Goal: Task Accomplishment & Management: Complete application form

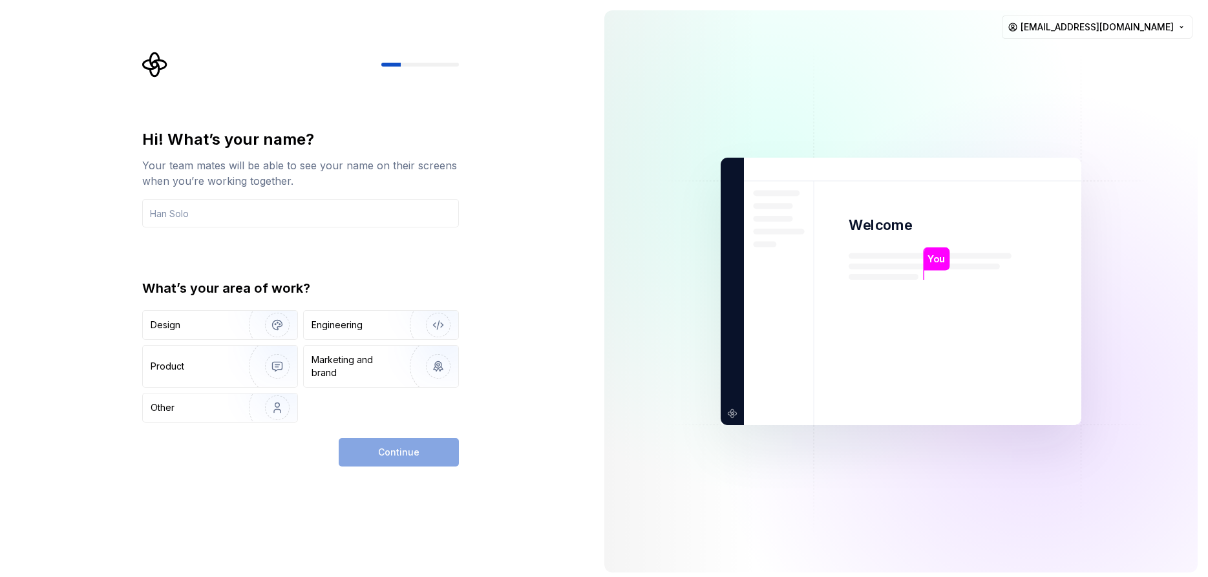
click at [377, 457] on div "Continue" at bounding box center [399, 452] width 120 height 28
click at [172, 210] on input "text" at bounding box center [300, 213] width 317 height 28
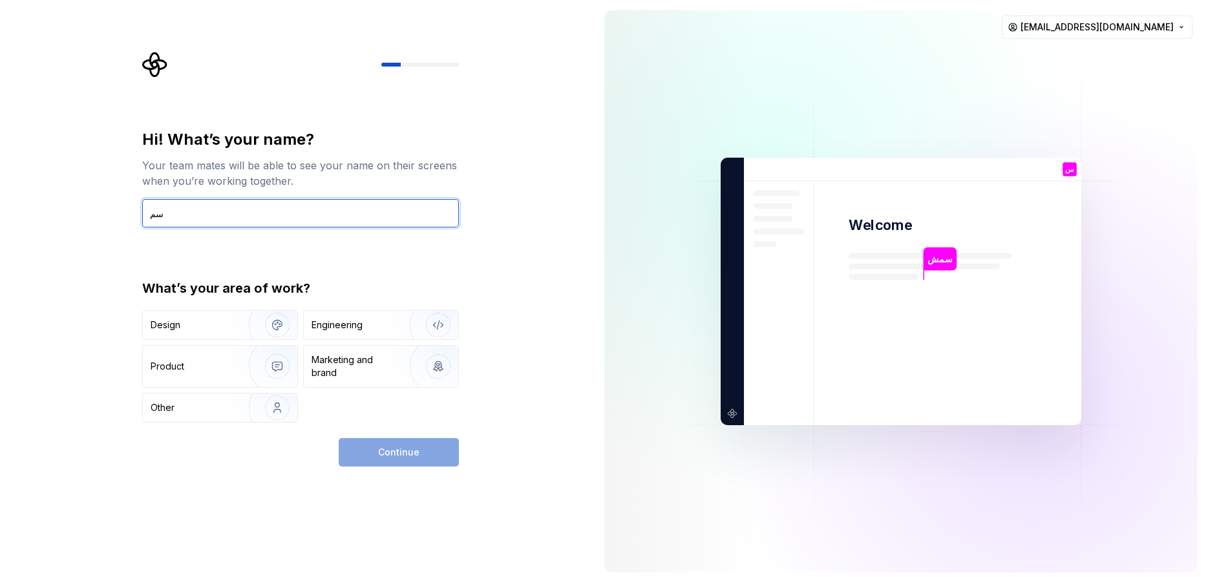
type input "س"
type input "slama"
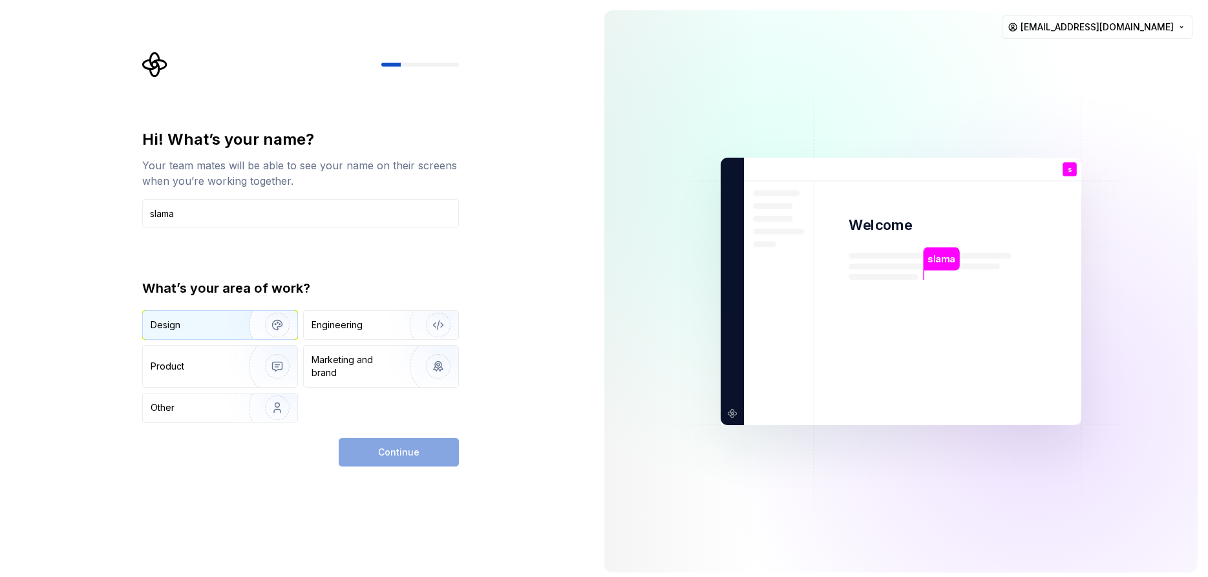
click at [191, 334] on div "Design" at bounding box center [220, 325] width 154 height 28
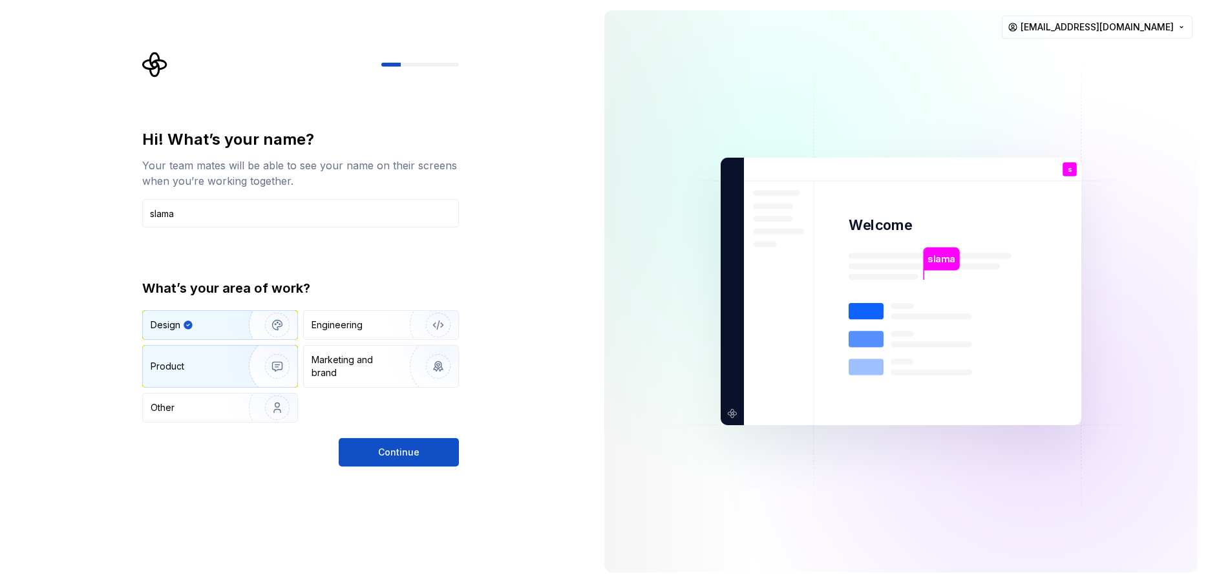
click at [231, 367] on img "button" at bounding box center [269, 366] width 83 height 87
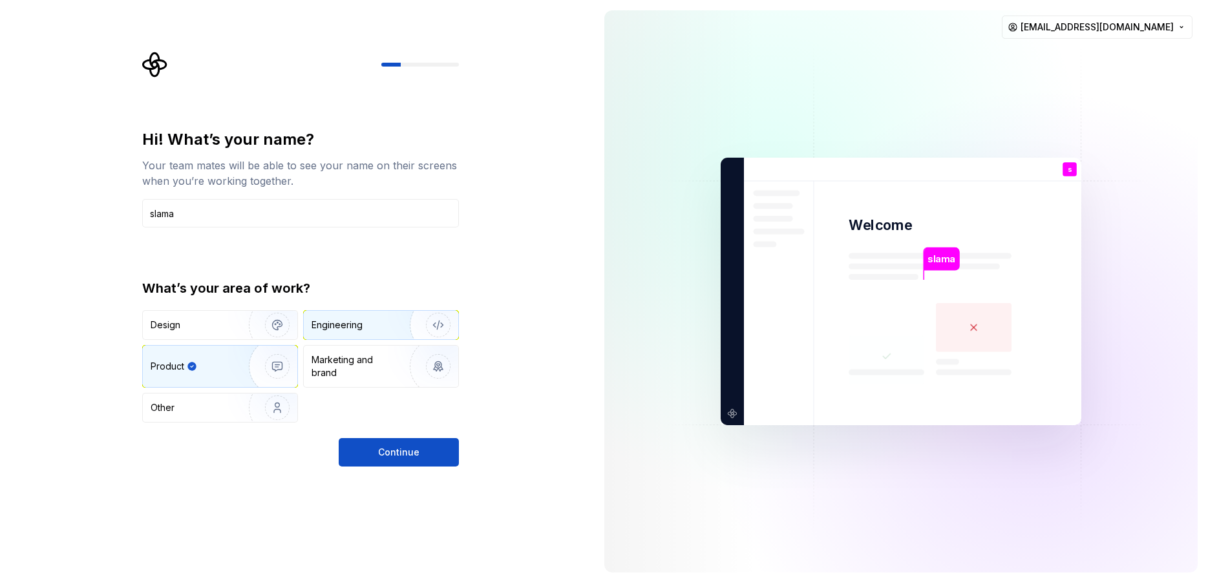
click at [375, 337] on div "Engineering" at bounding box center [381, 325] width 154 height 28
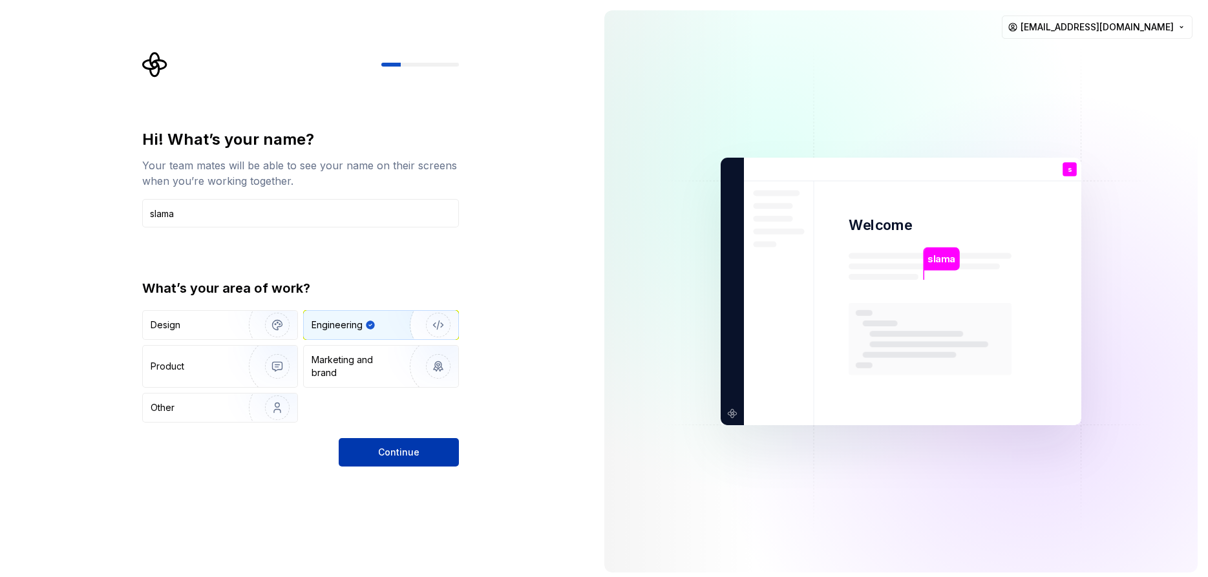
click at [420, 455] on button "Continue" at bounding box center [399, 452] width 120 height 28
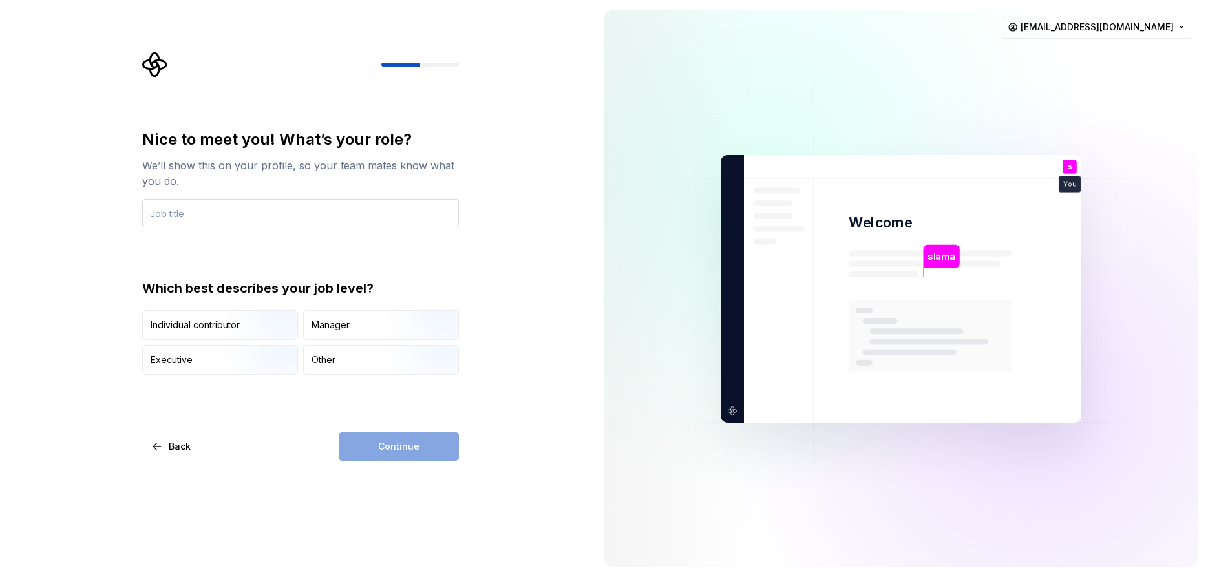
click at [228, 220] on input "text" at bounding box center [300, 213] width 317 height 28
click at [228, 217] on input "text" at bounding box center [300, 213] width 317 height 28
type input "محاسب"
click at [357, 356] on div "Other" at bounding box center [381, 360] width 154 height 28
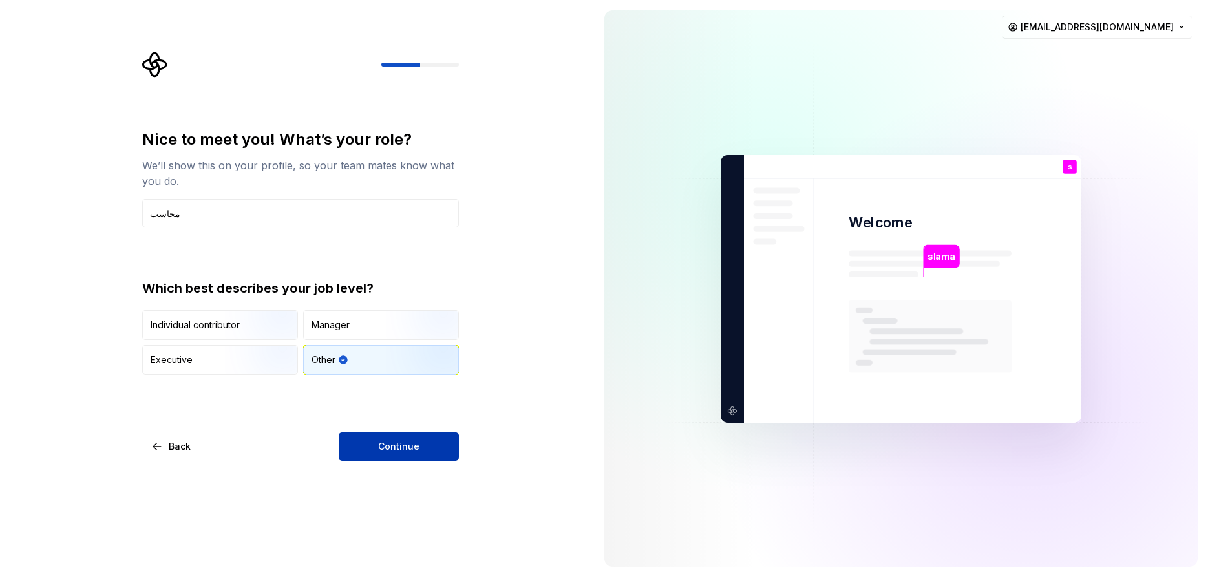
click at [383, 444] on span "Continue" at bounding box center [398, 446] width 41 height 13
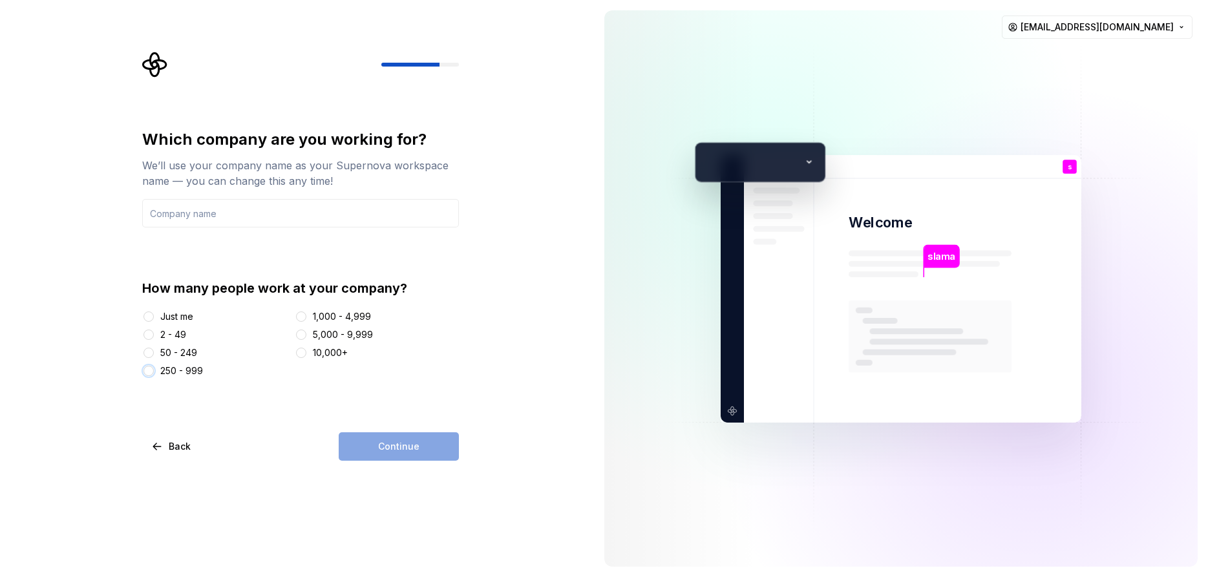
click at [148, 372] on button "250 - 999" at bounding box center [149, 371] width 10 height 10
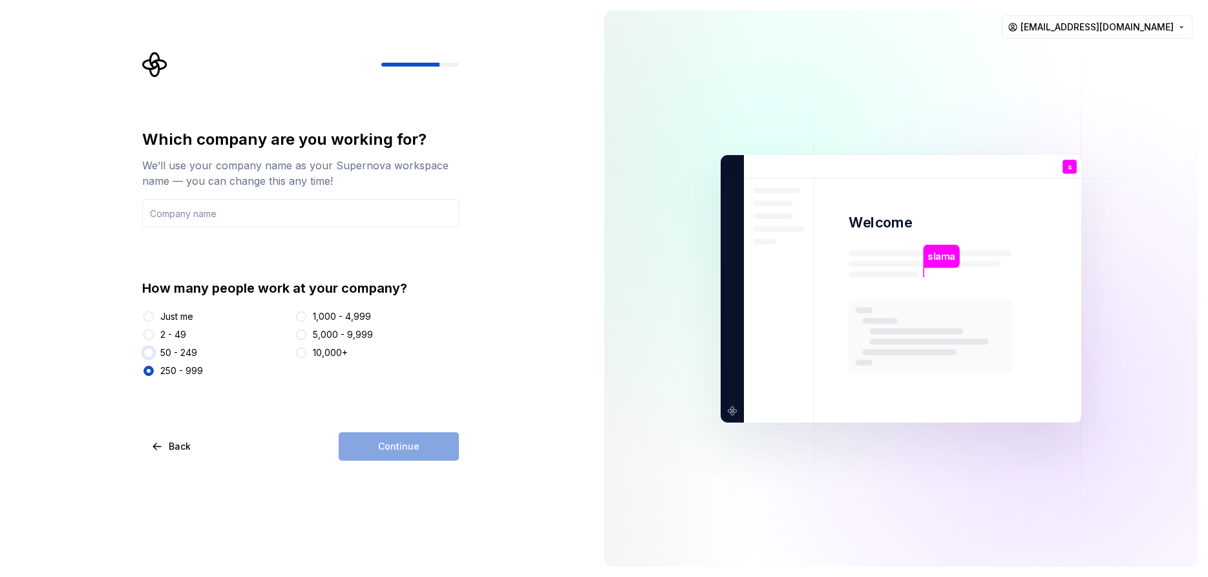
click at [148, 352] on button "50 - 249" at bounding box center [149, 353] width 10 height 10
click at [394, 440] on div "Continue" at bounding box center [399, 446] width 120 height 28
click at [220, 213] on input "text" at bounding box center [300, 213] width 317 height 28
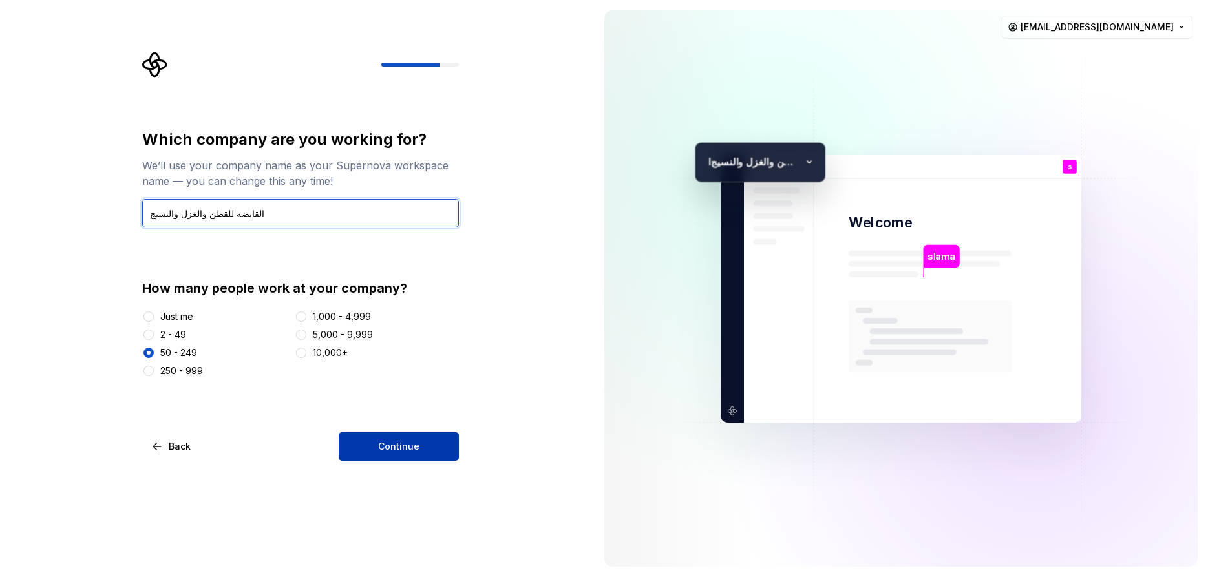
type input "القابضة للقطن والغزل والنسيج"
click at [405, 451] on span "Continue" at bounding box center [398, 446] width 41 height 13
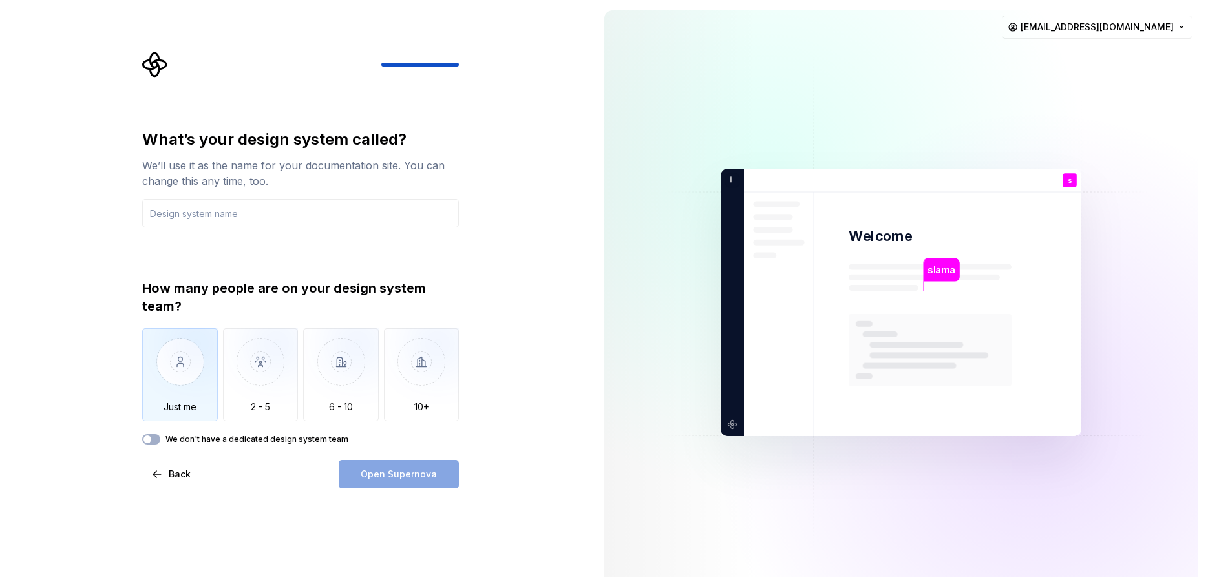
click at [197, 371] on img "button" at bounding box center [180, 371] width 76 height 87
click at [229, 214] on input "text" at bounding box center [300, 213] width 317 height 28
